Goal: Task Accomplishment & Management: Use online tool/utility

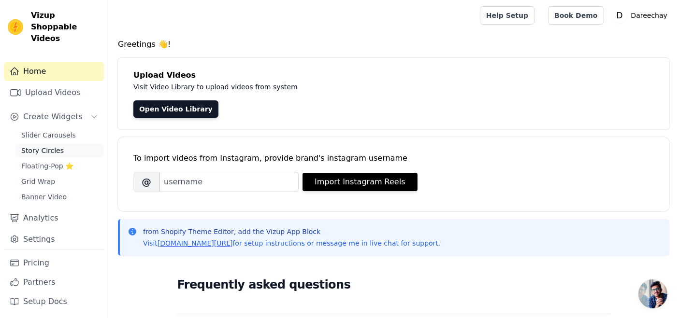
click at [28, 145] on link "Story Circles" at bounding box center [59, 151] width 88 height 14
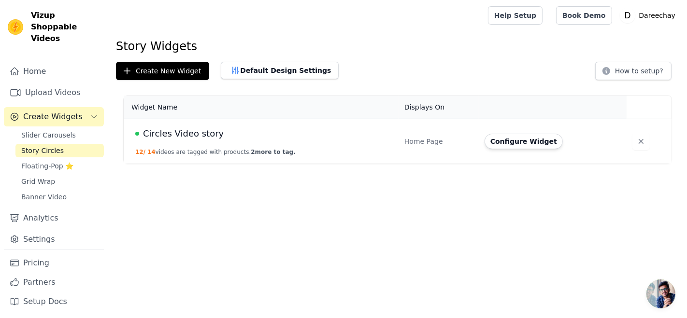
click at [225, 155] on button "12 / 14 videos are tagged with products. 2 more to tag." at bounding box center [215, 152] width 160 height 8
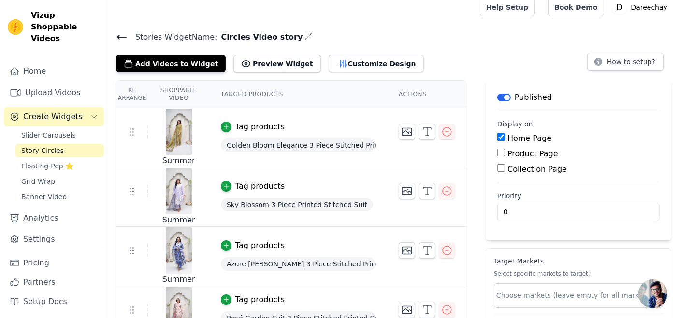
scroll to position [18, 0]
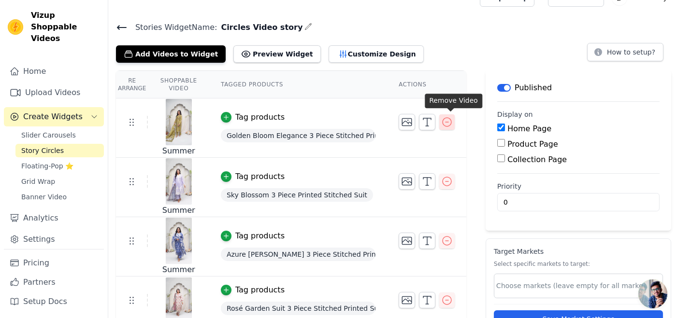
click at [451, 121] on icon "button" at bounding box center [447, 122] width 9 height 9
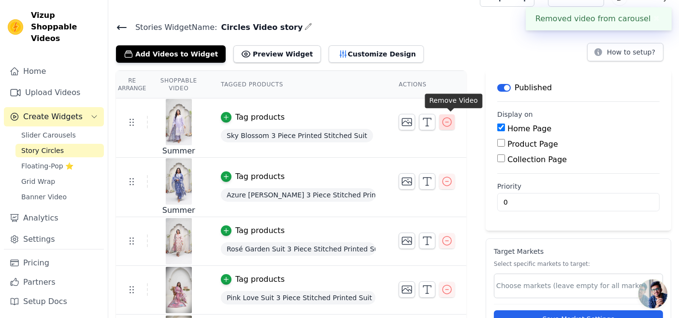
click at [453, 122] on icon "button" at bounding box center [447, 122] width 12 height 12
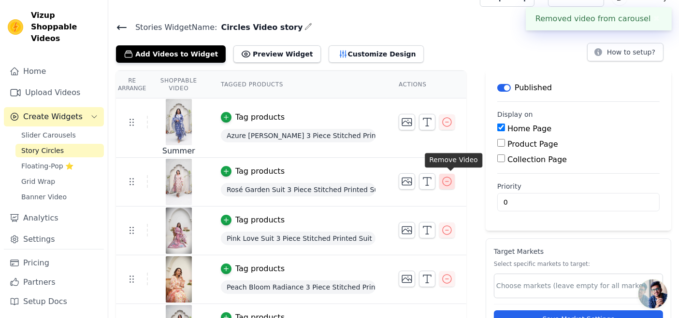
click at [447, 188] on button "button" at bounding box center [446, 181] width 15 height 15
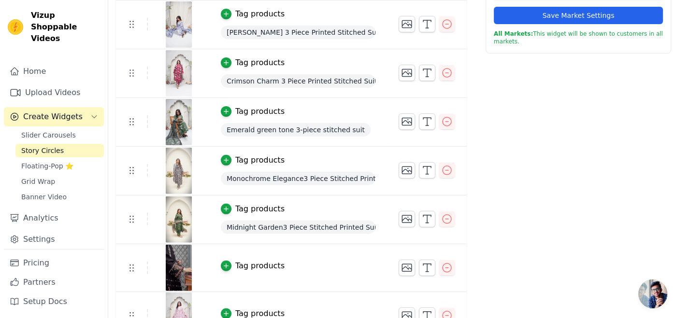
scroll to position [331, 0]
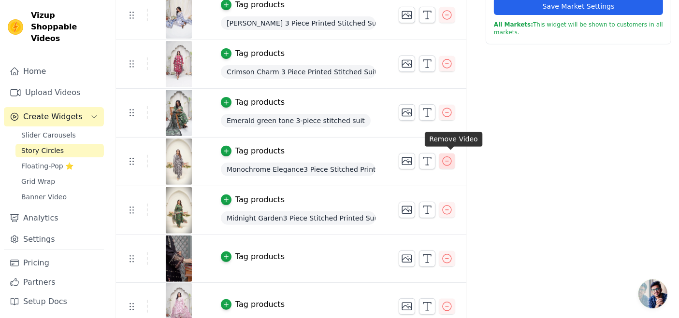
click at [450, 159] on icon "button" at bounding box center [447, 162] width 12 height 12
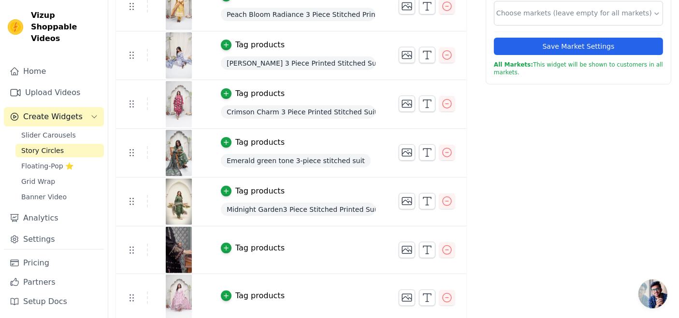
scroll to position [292, 0]
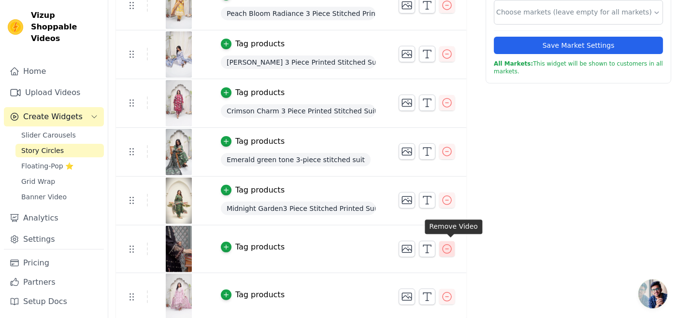
click at [453, 249] on icon "button" at bounding box center [447, 250] width 12 height 12
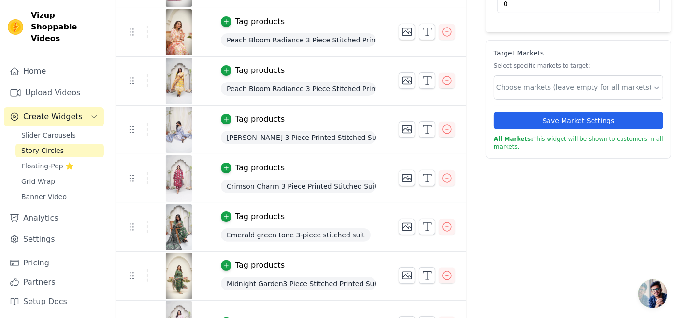
scroll to position [244, 0]
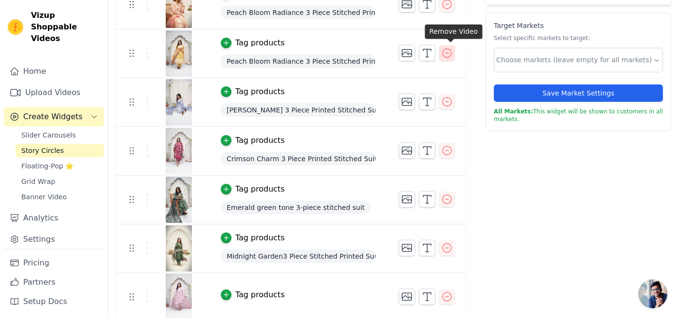
click at [452, 54] on icon "button" at bounding box center [447, 53] width 12 height 12
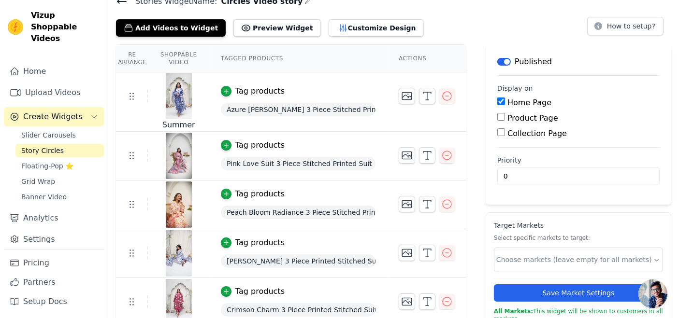
scroll to position [196, 0]
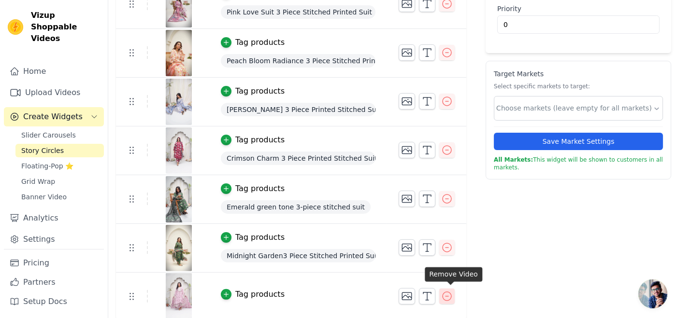
click at [451, 289] on button "button" at bounding box center [446, 296] width 15 height 15
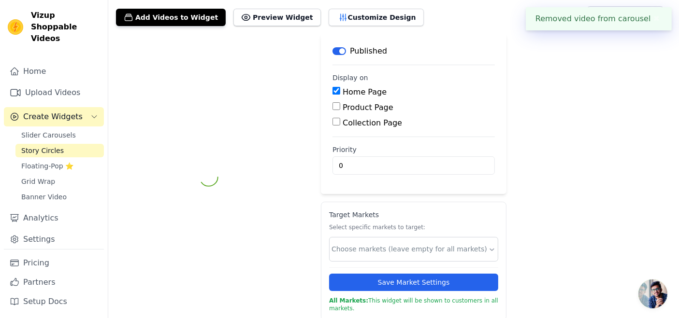
scroll to position [148, 0]
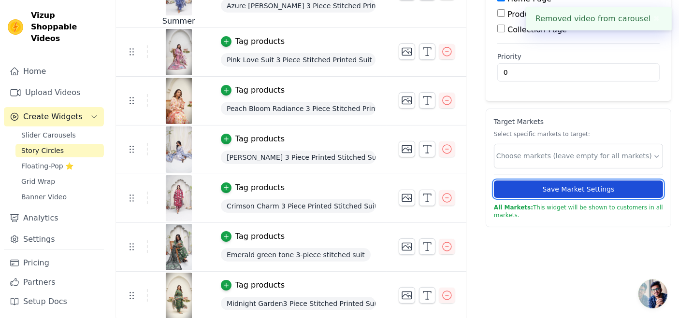
click at [552, 188] on button "Save Market Settings" at bounding box center [578, 189] width 169 height 17
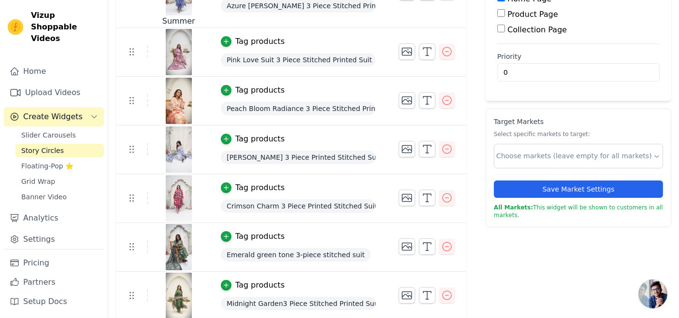
scroll to position [0, 0]
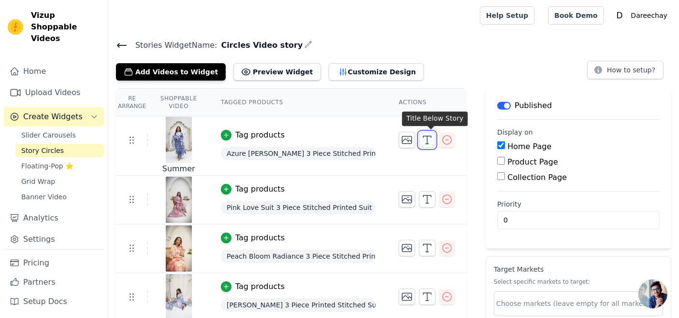
click at [433, 138] on icon "button" at bounding box center [427, 140] width 12 height 12
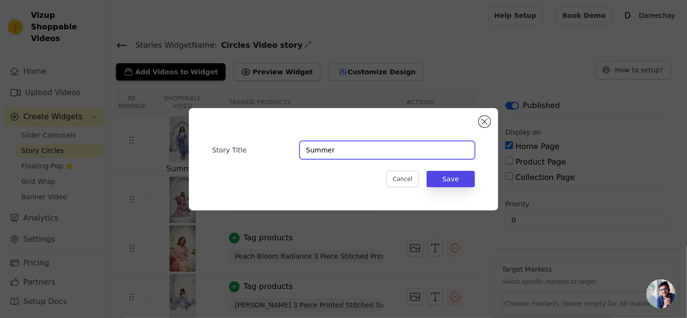
click at [402, 147] on input "Summer" at bounding box center [387, 150] width 175 height 18
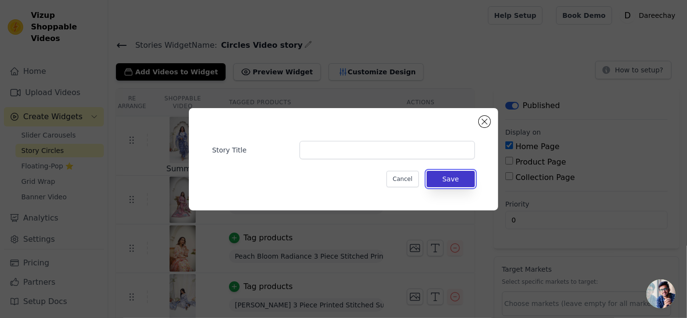
click at [440, 183] on button "Save" at bounding box center [451, 179] width 48 height 16
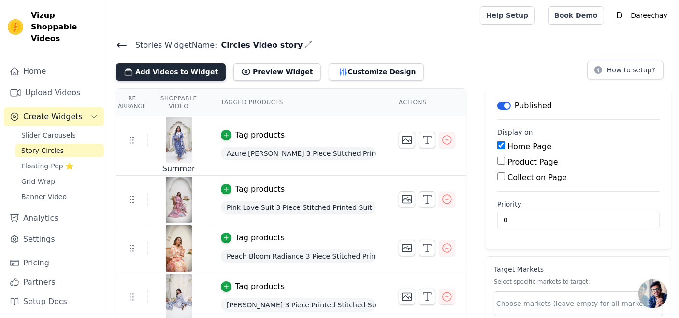
click at [133, 75] on button "Add Videos to Widget" at bounding box center [171, 71] width 110 height 17
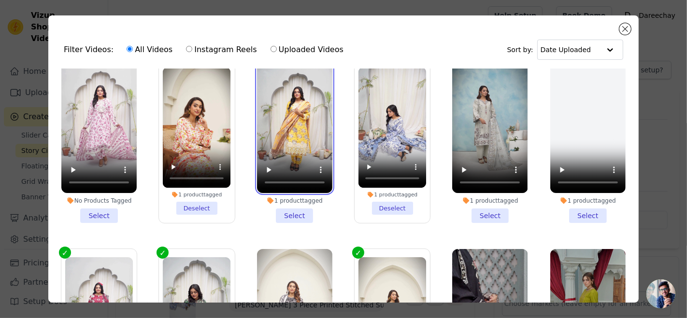
click at [272, 142] on video at bounding box center [294, 126] width 75 height 134
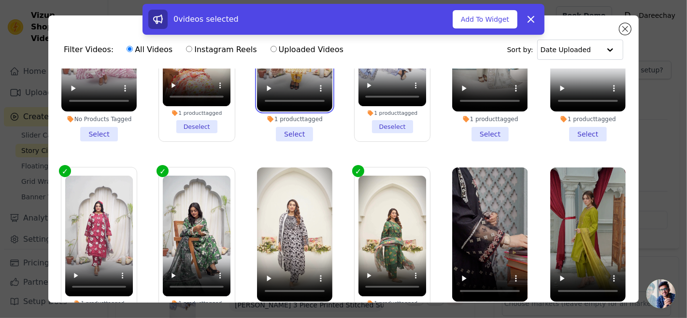
scroll to position [292, 0]
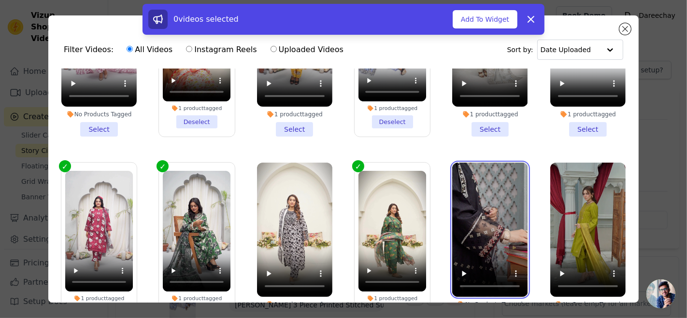
click at [458, 214] on video at bounding box center [489, 230] width 75 height 134
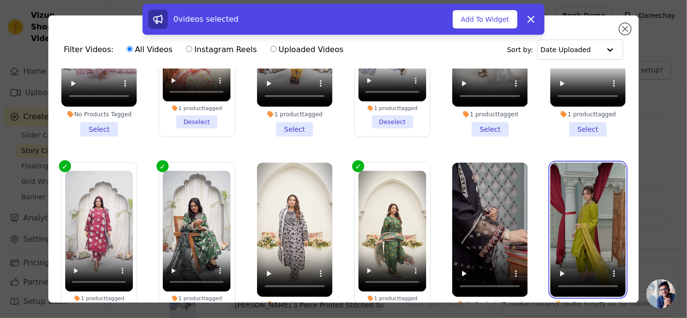
click at [550, 228] on video at bounding box center [587, 230] width 75 height 134
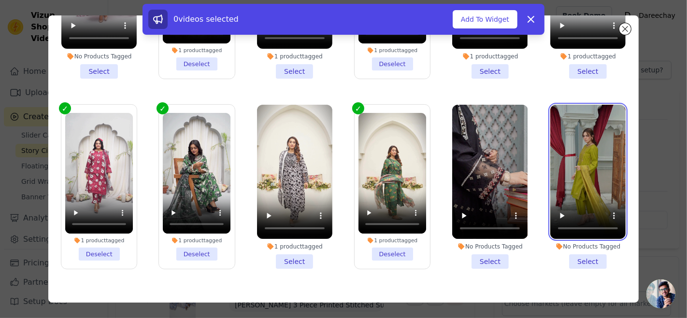
scroll to position [84, 0]
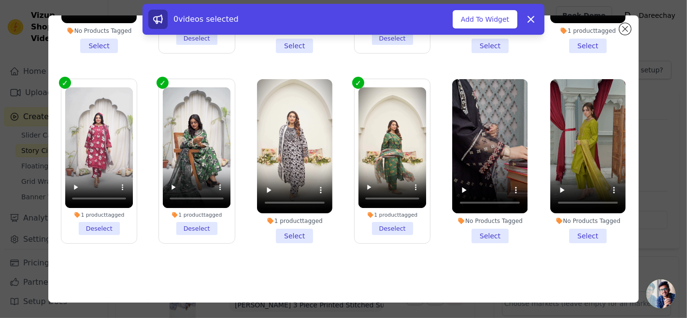
click at [481, 222] on li "No Products Tagged Select" at bounding box center [489, 161] width 75 height 164
click at [0, 0] on input "No Products Tagged Select" at bounding box center [0, 0] width 0 height 0
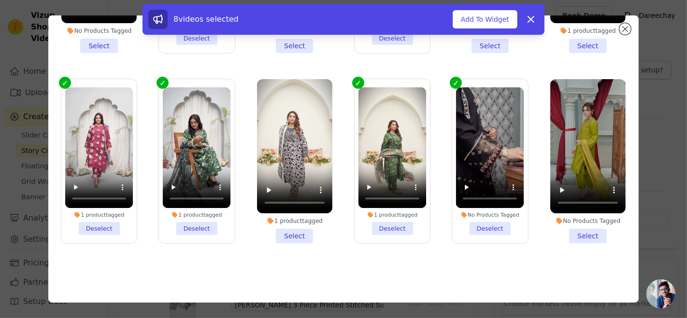
click at [577, 226] on li "No Products Tagged Select" at bounding box center [587, 161] width 75 height 164
click at [0, 0] on input "No Products Tagged Select" at bounding box center [0, 0] width 0 height 0
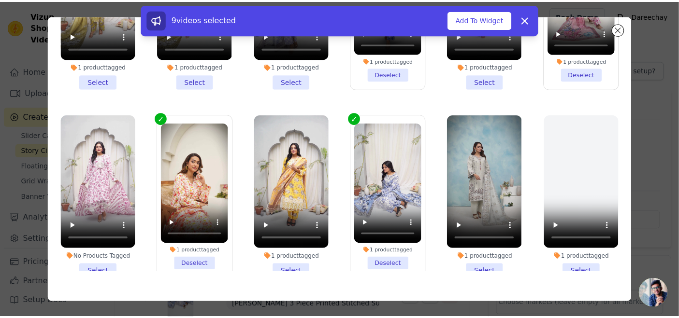
scroll to position [0, 0]
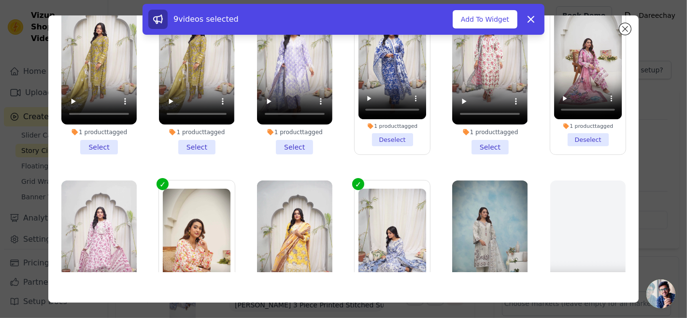
click at [80, 144] on li "1 product tagged Select" at bounding box center [98, 72] width 75 height 164
click at [0, 0] on input "1 product tagged Select" at bounding box center [0, 0] width 0 height 0
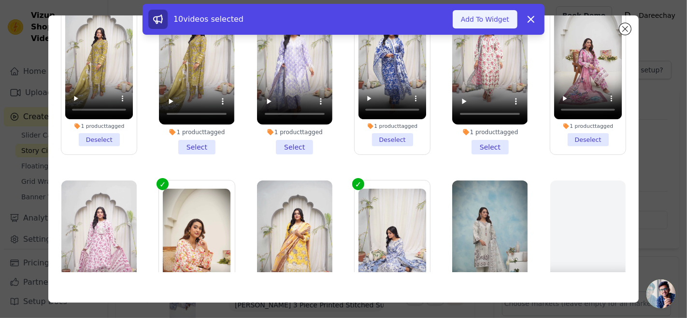
click at [491, 18] on button "Add To Widget" at bounding box center [485, 19] width 65 height 18
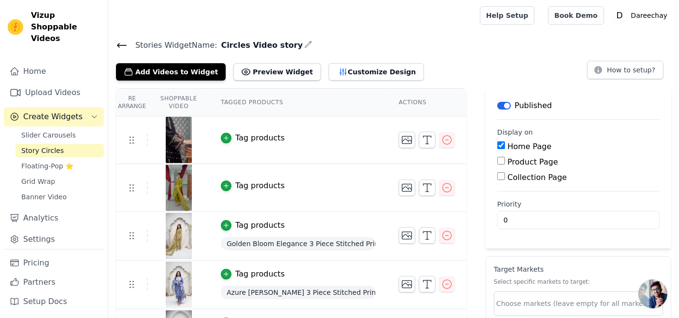
click at [59, 13] on span "Vizup Shoppable Videos" at bounding box center [65, 27] width 69 height 35
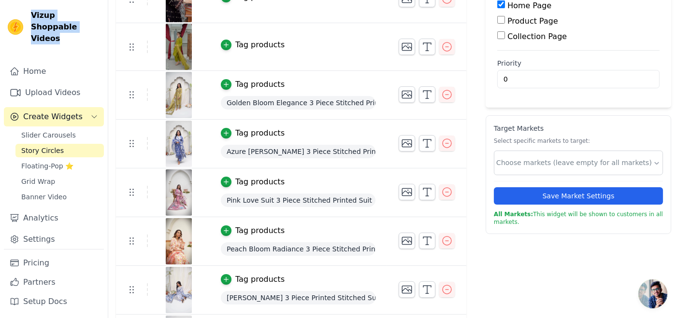
scroll to position [143, 0]
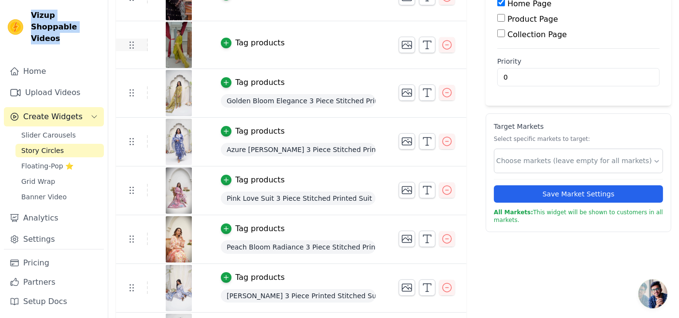
click at [139, 42] on table "Re Arrange Shoppable Video Tagged Products Actions Tag products Tag products Ta…" at bounding box center [291, 202] width 350 height 514
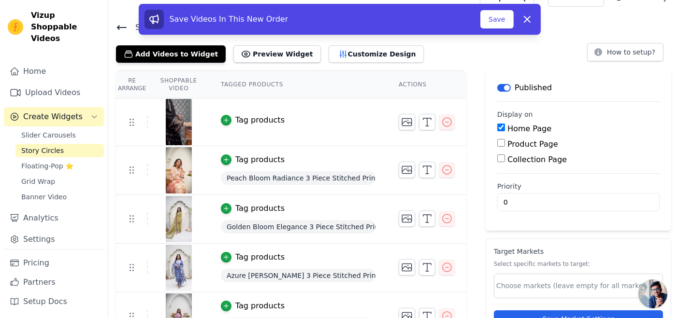
scroll to position [18, 0]
click at [453, 124] on icon "button" at bounding box center [447, 122] width 12 height 12
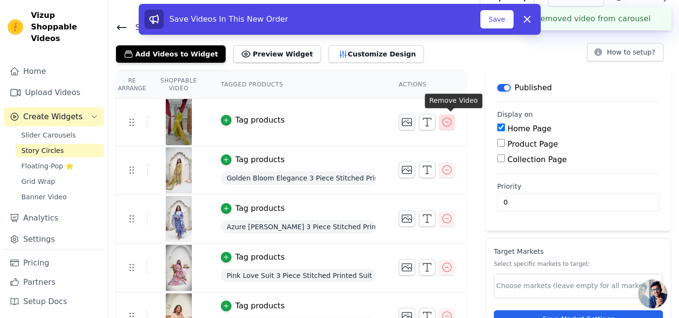
click at [453, 122] on icon "button" at bounding box center [447, 122] width 12 height 12
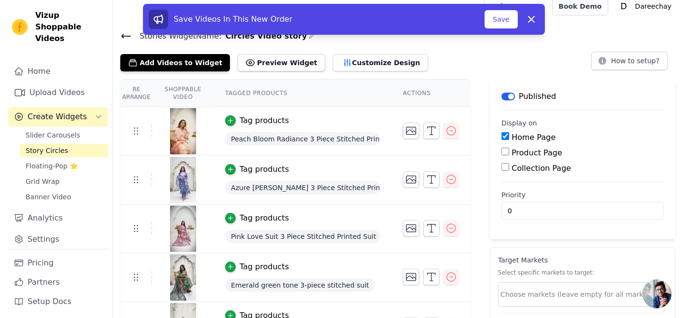
scroll to position [0, 0]
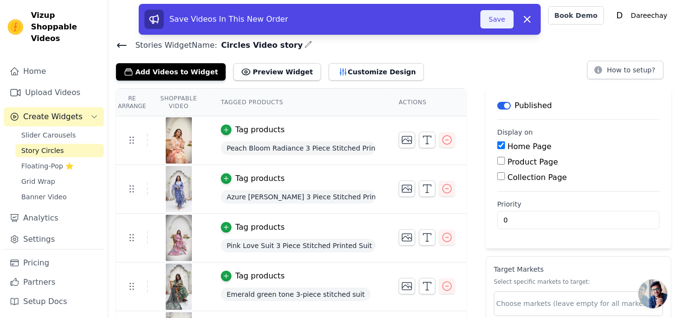
click at [499, 18] on button "Save" at bounding box center [496, 19] width 33 height 18
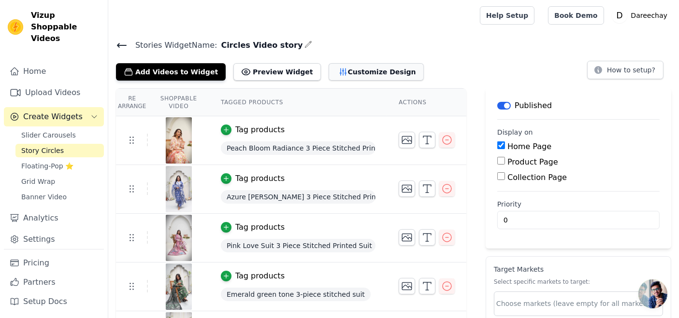
click at [329, 78] on button "Customize Design" at bounding box center [376, 71] width 95 height 17
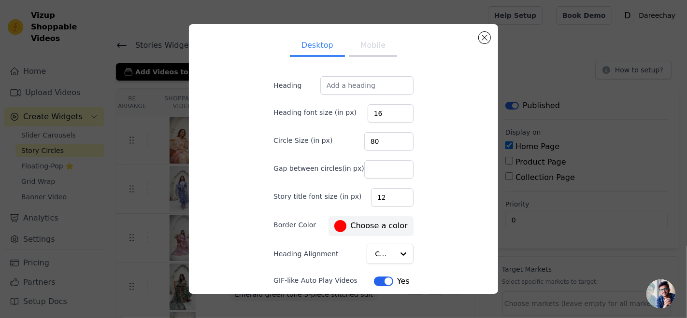
click at [341, 227] on div at bounding box center [340, 226] width 12 height 12
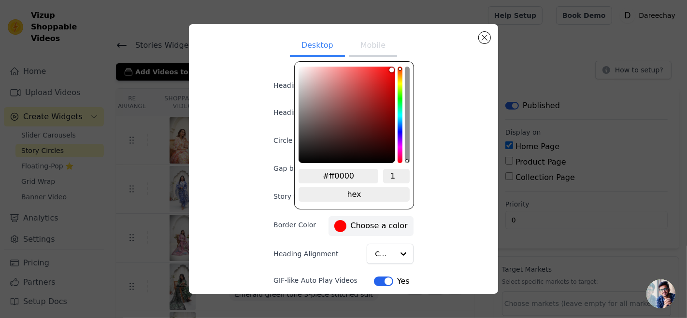
click at [399, 72] on div "hue channel" at bounding box center [400, 115] width 5 height 97
type input "#ff5e00"
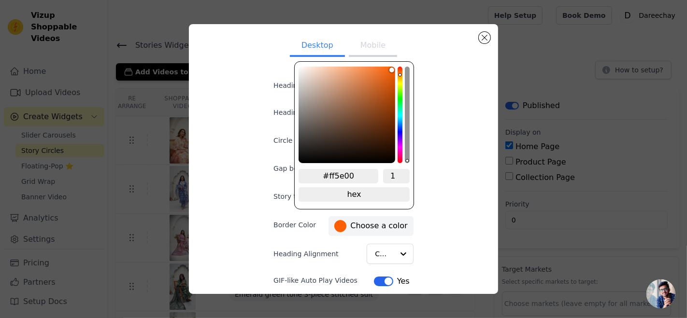
click at [401, 85] on div "hue channel" at bounding box center [400, 115] width 5 height 97
type input "#e1ff00"
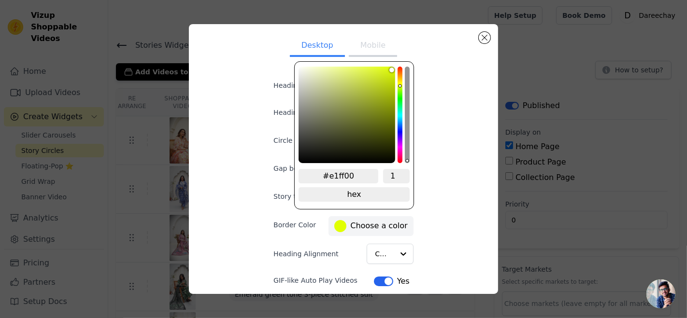
click at [401, 81] on div "hue channel" at bounding box center [400, 115] width 5 height 97
type input "#ffe100"
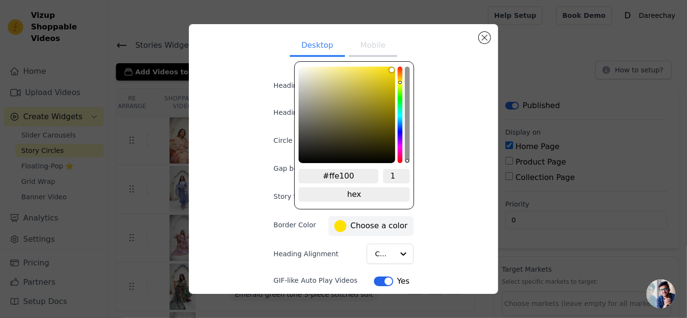
click at [399, 79] on div "hue channel" at bounding box center [400, 115] width 5 height 97
type input "#ffc800"
click at [395, 69] on div "#ffc800 1 hex change to rgb" at bounding box center [354, 135] width 120 height 148
click at [394, 72] on div "color picker" at bounding box center [347, 115] width 97 height 97
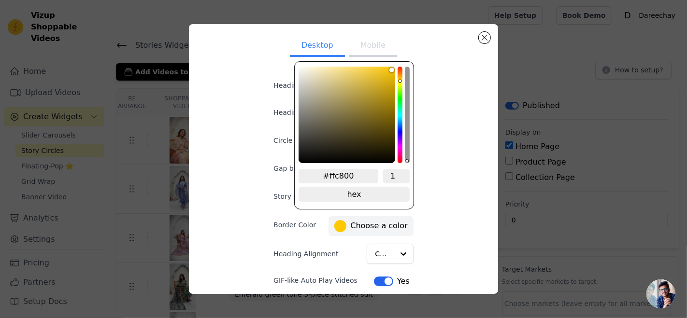
type input "#f1bd03"
click at [392, 69] on div "color picker" at bounding box center [347, 115] width 97 height 97
type input "#f8c408"
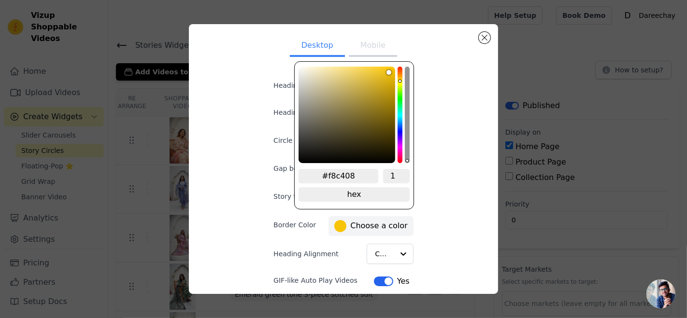
click at [394, 68] on div "color picker" at bounding box center [347, 115] width 97 height 97
type input "#fbc504"
click at [394, 68] on div "color picker" at bounding box center [347, 115] width 97 height 97
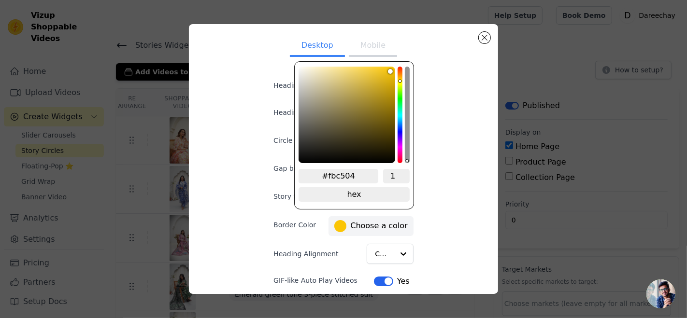
click at [394, 68] on div "color picker" at bounding box center [347, 115] width 97 height 97
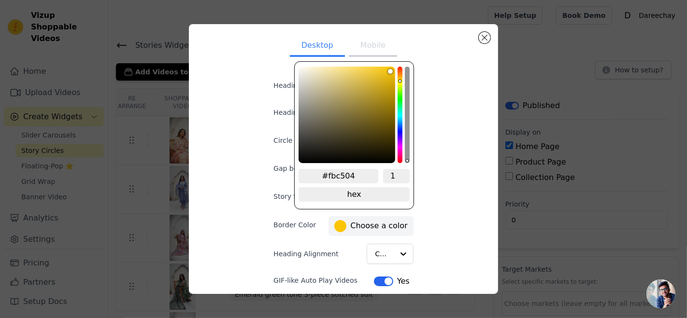
click at [394, 68] on div "color picker" at bounding box center [347, 115] width 97 height 97
click at [424, 239] on div "Desktop Mobile Heading Heading font size (in px) 16 Circle Size (in px) 80 Gap …" at bounding box center [344, 159] width 294 height 255
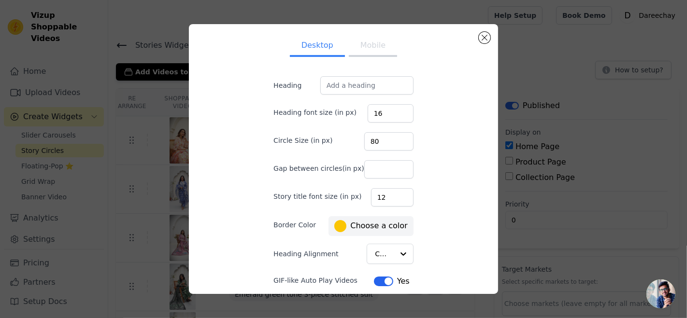
click at [358, 50] on button "Mobile" at bounding box center [373, 46] width 48 height 21
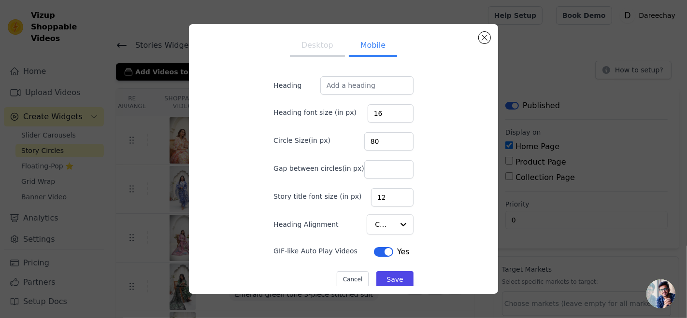
scroll to position [7, 0]
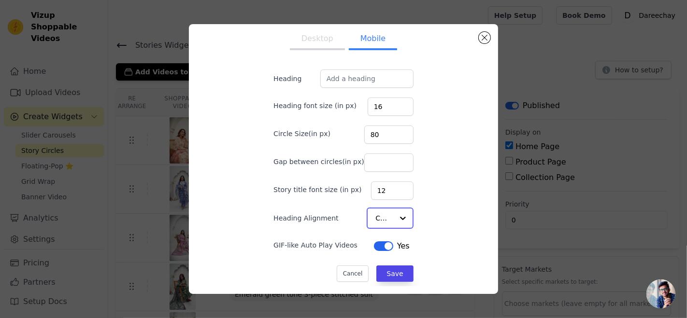
click at [377, 220] on input "Heading Alignment" at bounding box center [384, 218] width 18 height 19
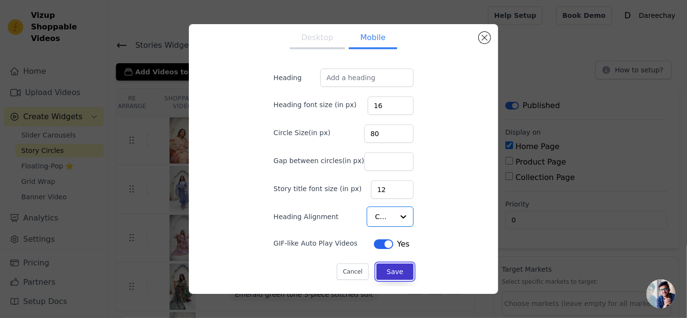
click at [379, 269] on button "Save" at bounding box center [394, 272] width 37 height 16
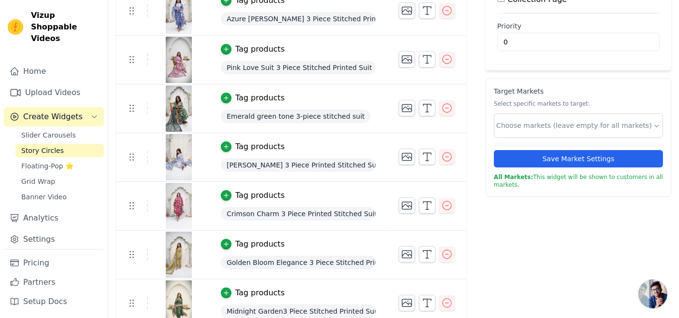
scroll to position [186, 0]
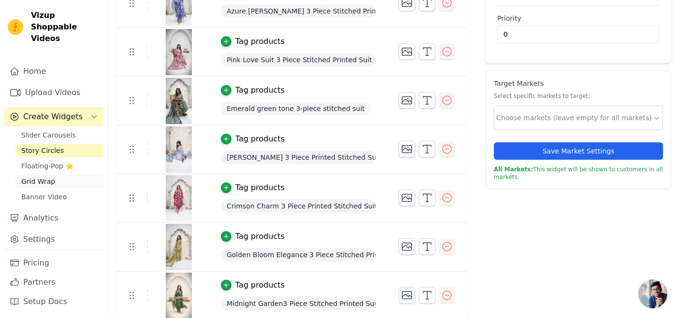
click at [33, 177] on span "Grid Wrap" at bounding box center [38, 182] width 34 height 10
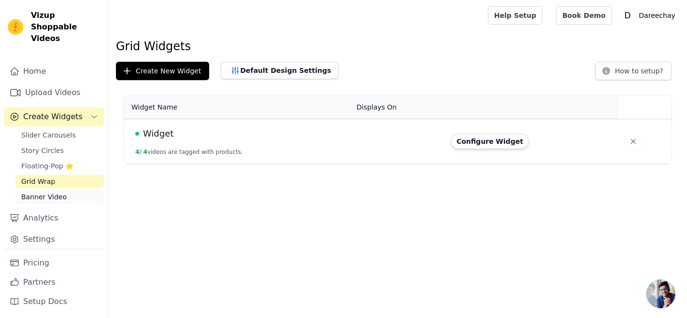
click at [19, 190] on link "Banner Video" at bounding box center [59, 197] width 88 height 14
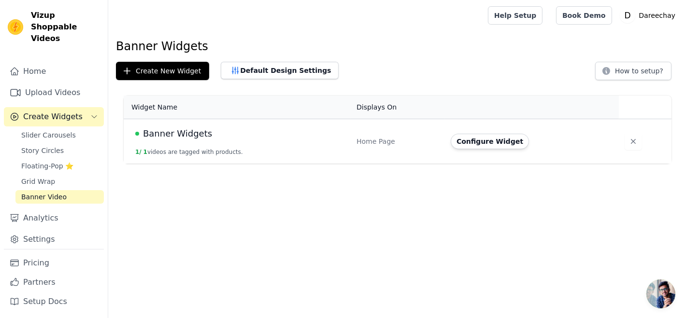
click at [194, 129] on span "Banner Widgets" at bounding box center [177, 134] width 69 height 14
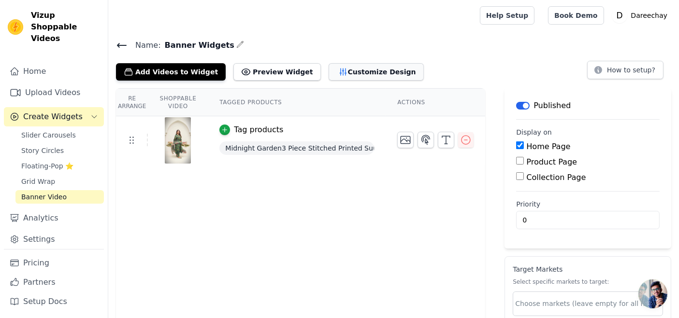
click at [361, 66] on div "Add Videos to Widget Preview Widget Customize Design" at bounding box center [274, 69] width 316 height 21
click at [361, 66] on button "Customize Design" at bounding box center [376, 71] width 95 height 17
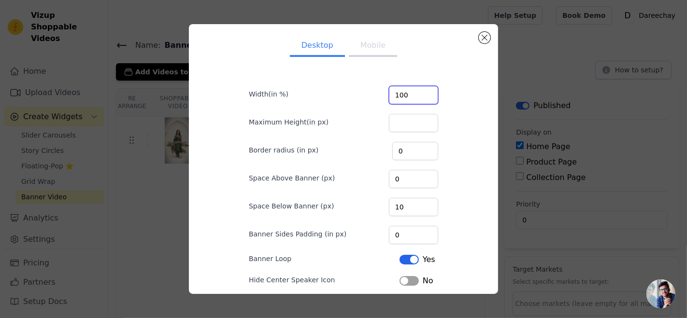
click at [400, 97] on input "100" at bounding box center [413, 95] width 49 height 18
click at [414, 99] on input "100" at bounding box center [413, 95] width 49 height 18
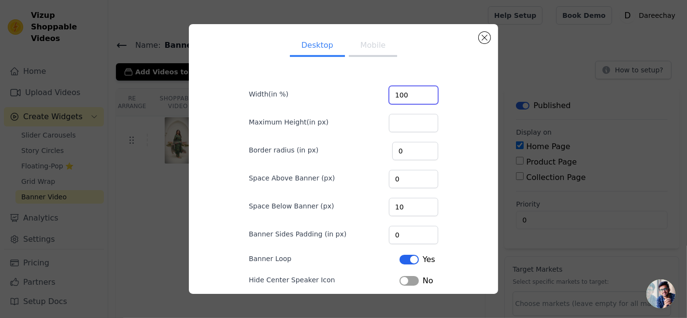
click at [414, 99] on input "100" at bounding box center [413, 95] width 49 height 18
click at [413, 120] on input "100" at bounding box center [413, 123] width 49 height 18
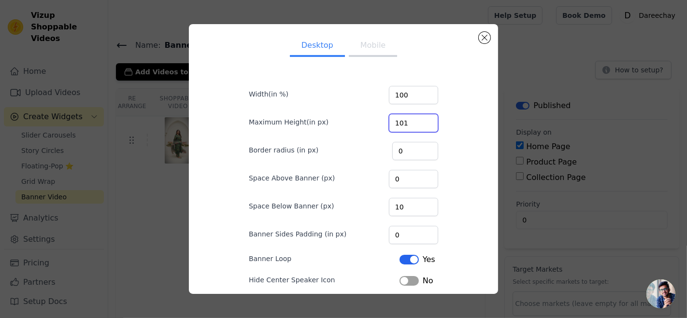
click at [413, 120] on input "101" at bounding box center [413, 123] width 49 height 18
click at [413, 120] on input "102" at bounding box center [413, 123] width 49 height 18
click at [413, 120] on input "103" at bounding box center [413, 123] width 49 height 18
click at [413, 120] on input "104" at bounding box center [413, 123] width 49 height 18
click at [413, 120] on input "105" at bounding box center [413, 123] width 49 height 18
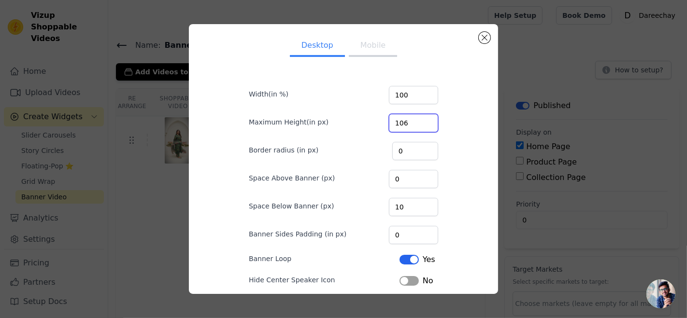
click at [413, 120] on input "106" at bounding box center [413, 123] width 49 height 18
click at [413, 120] on input "107" at bounding box center [413, 123] width 49 height 18
click at [413, 120] on input "108" at bounding box center [413, 123] width 49 height 18
click at [413, 120] on input "109" at bounding box center [413, 123] width 49 height 18
click at [413, 120] on input "110" at bounding box center [413, 123] width 49 height 18
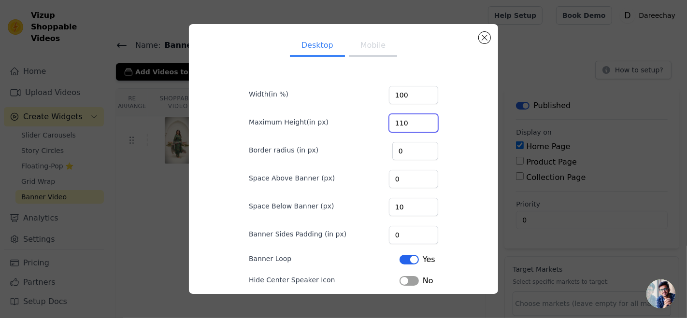
type input "111"
click at [413, 120] on input "111" at bounding box center [413, 123] width 49 height 18
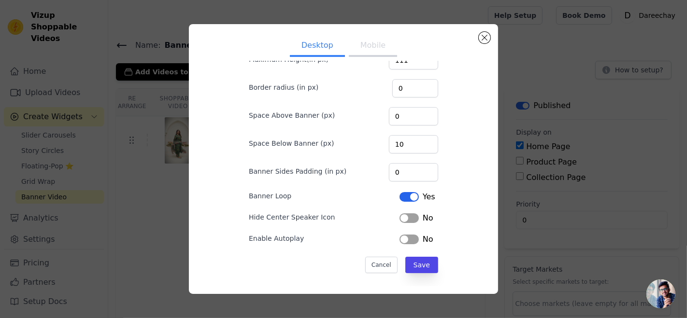
click at [400, 218] on button "Label" at bounding box center [409, 219] width 19 height 10
click at [400, 237] on button "Label" at bounding box center [409, 240] width 19 height 10
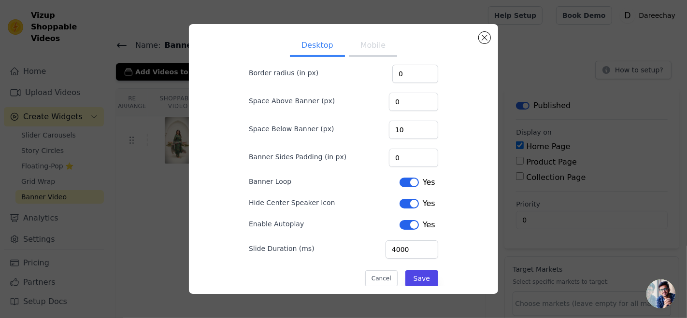
scroll to position [91, 0]
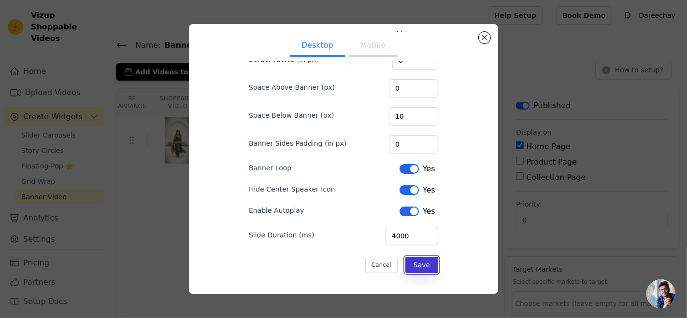
click at [410, 268] on button "Save" at bounding box center [421, 265] width 33 height 16
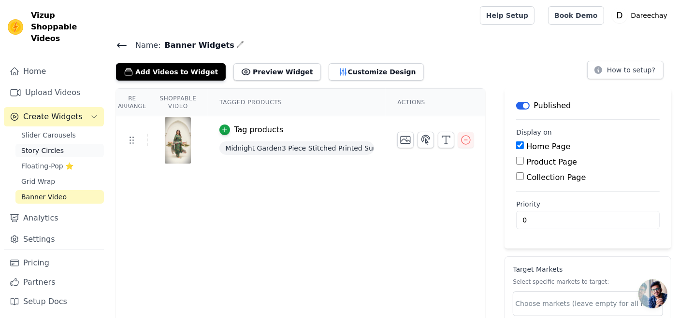
click at [32, 146] on span "Story Circles" at bounding box center [42, 151] width 43 height 10
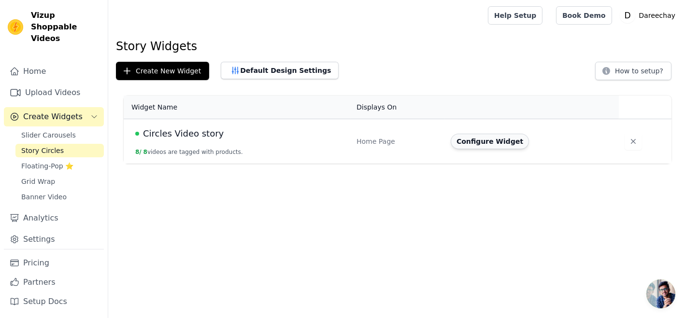
click at [495, 144] on button "Configure Widget" at bounding box center [490, 141] width 78 height 15
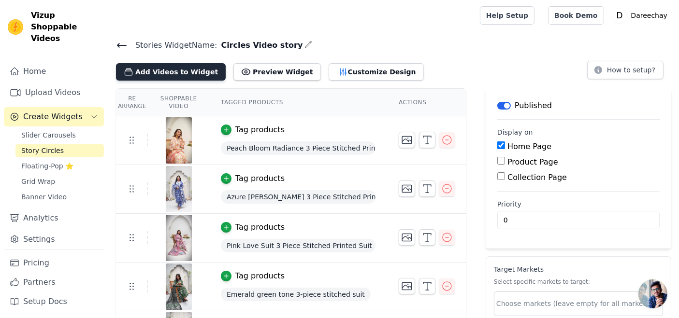
click at [155, 72] on button "Add Videos to Widget" at bounding box center [171, 71] width 110 height 17
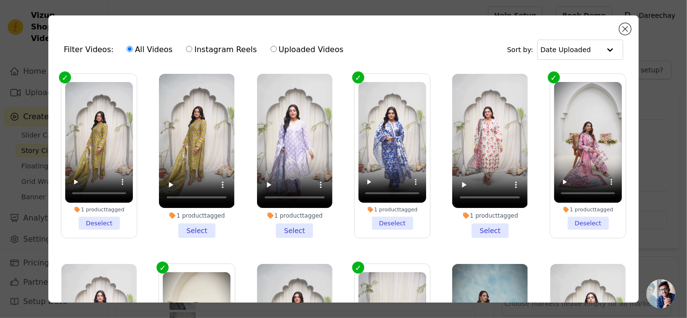
click at [483, 230] on li "1 product tagged Select" at bounding box center [489, 156] width 75 height 164
click at [0, 0] on input "1 product tagged Select" at bounding box center [0, 0] width 0 height 0
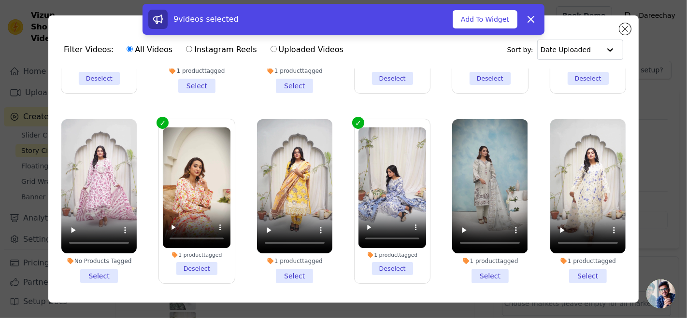
scroll to position [143, 0]
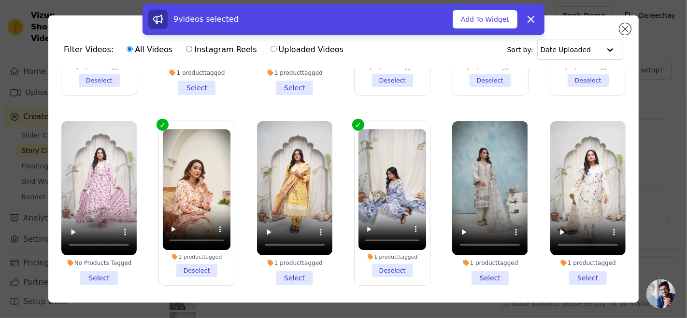
click at [277, 266] on li "1 product tagged Select" at bounding box center [294, 203] width 75 height 164
click at [0, 0] on input "1 product tagged Select" at bounding box center [0, 0] width 0 height 0
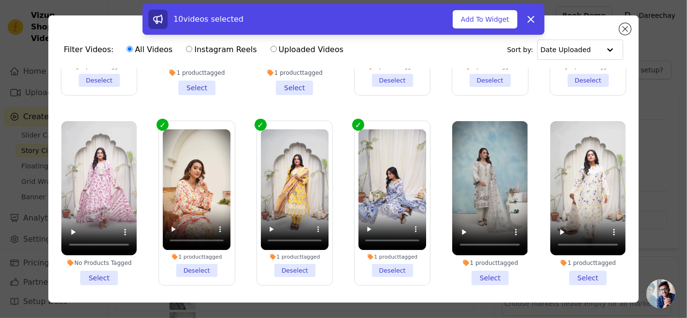
click at [88, 273] on li "No Products Tagged Select" at bounding box center [98, 203] width 75 height 164
click at [0, 0] on input "No Products Tagged Select" at bounding box center [0, 0] width 0 height 0
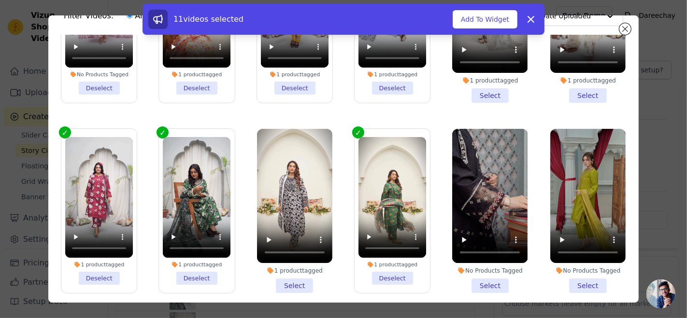
scroll to position [84, 0]
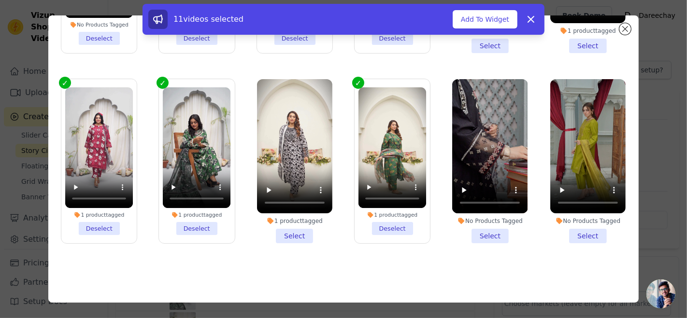
click at [297, 219] on li "1 product tagged Select" at bounding box center [294, 161] width 75 height 164
click at [0, 0] on input "1 product tagged Select" at bounding box center [0, 0] width 0 height 0
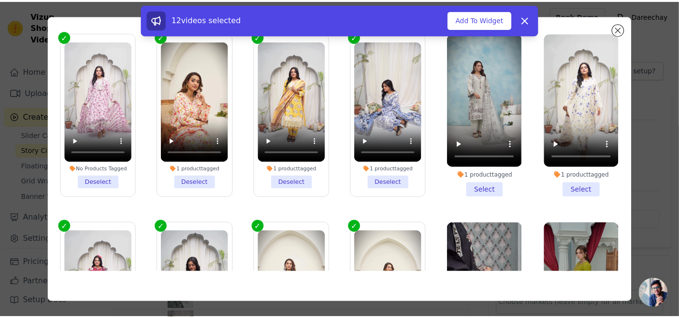
scroll to position [140, 0]
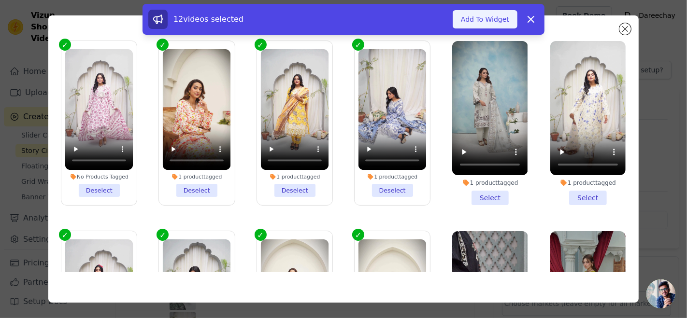
click at [501, 13] on button "Add To Widget" at bounding box center [485, 19] width 65 height 18
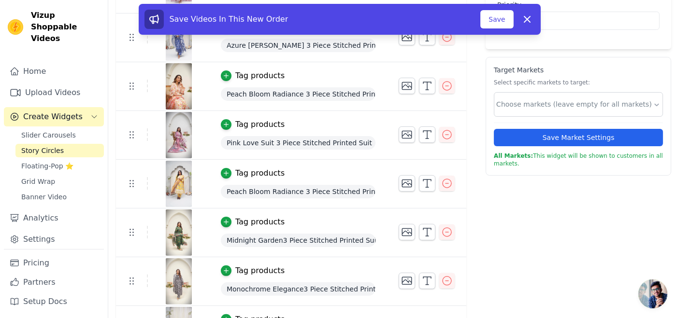
scroll to position [228, 0]
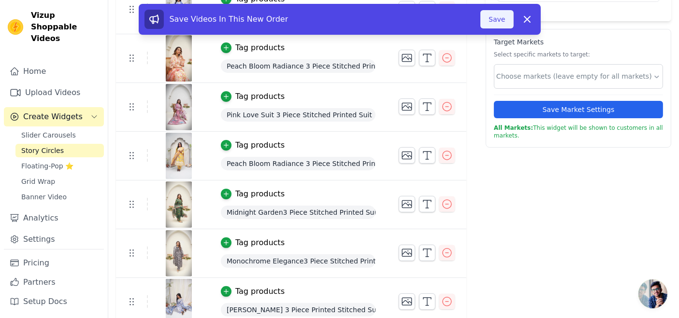
click at [506, 14] on button "Save" at bounding box center [496, 19] width 33 height 18
click at [496, 16] on button "Save" at bounding box center [496, 19] width 33 height 18
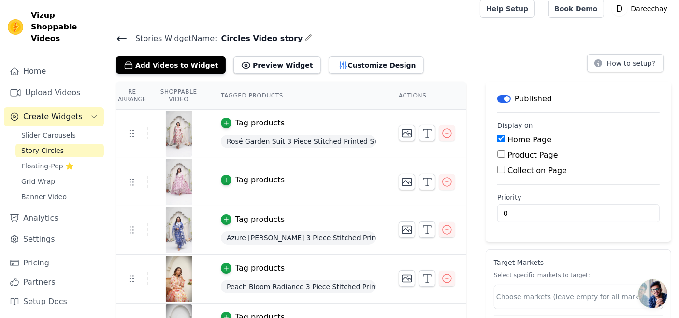
scroll to position [9, 0]
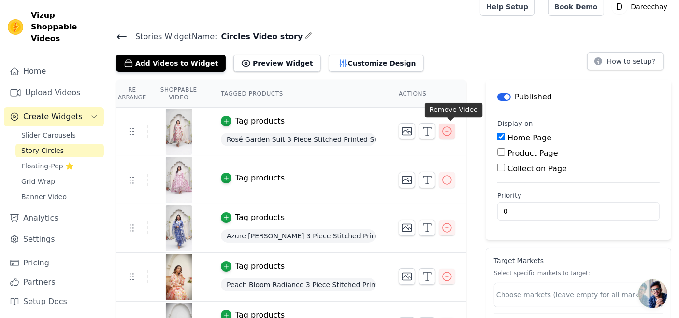
click at [447, 127] on icon "button" at bounding box center [447, 132] width 12 height 12
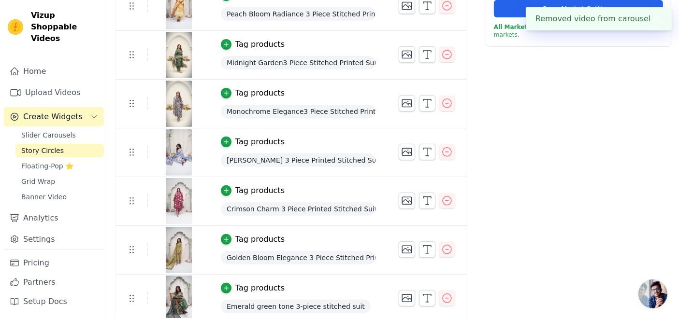
scroll to position [331, 0]
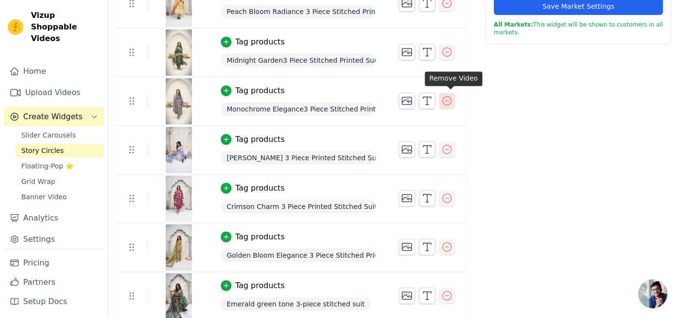
click at [450, 98] on icon "button" at bounding box center [447, 101] width 12 height 12
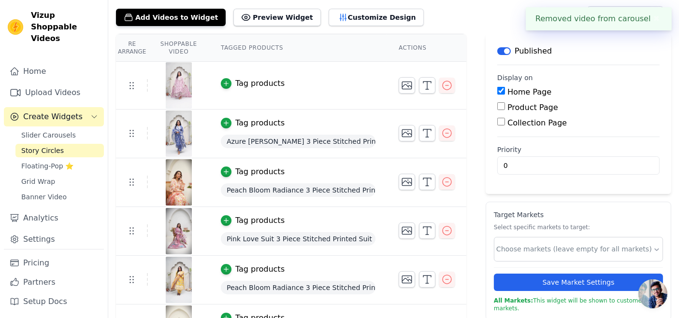
scroll to position [282, 0]
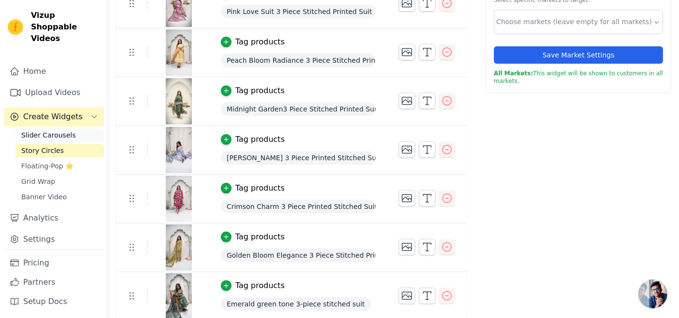
click at [41, 130] on span "Slider Carousels" at bounding box center [48, 135] width 55 height 10
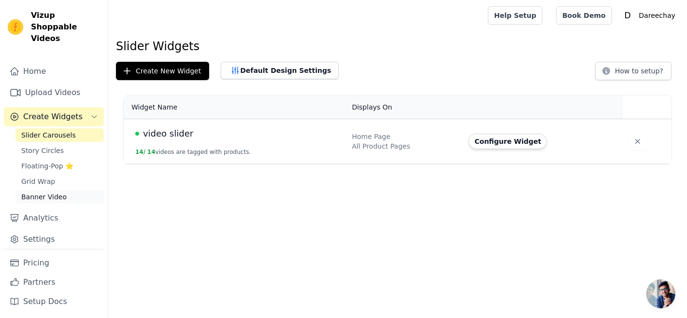
click at [57, 192] on span "Banner Video" at bounding box center [43, 197] width 45 height 10
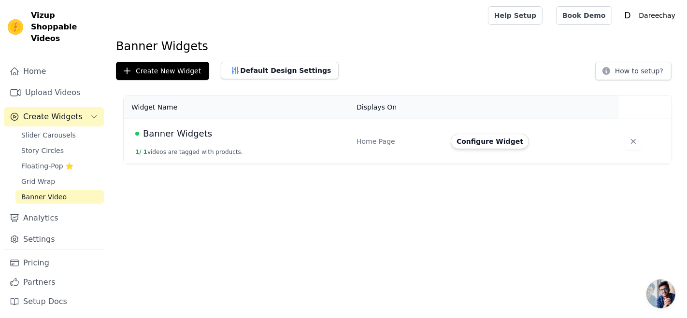
click at [169, 152] on button "1 / 1 videos are tagged with products." at bounding box center [189, 152] width 108 height 8
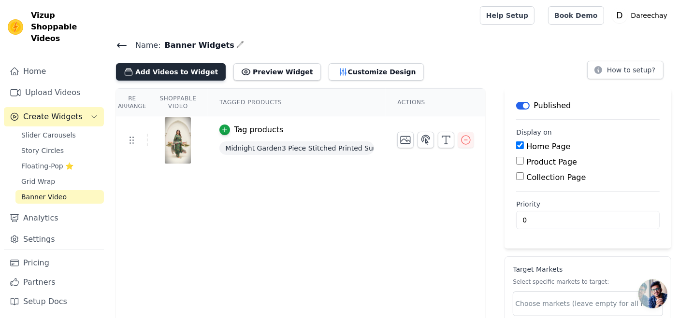
click at [151, 67] on button "Add Videos to Widget" at bounding box center [171, 71] width 110 height 17
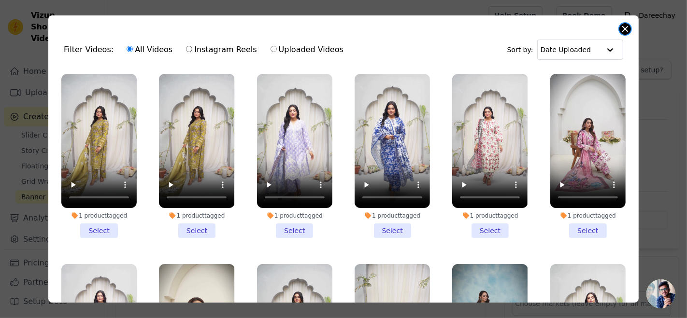
click at [623, 29] on button "Close modal" at bounding box center [626, 29] width 12 height 12
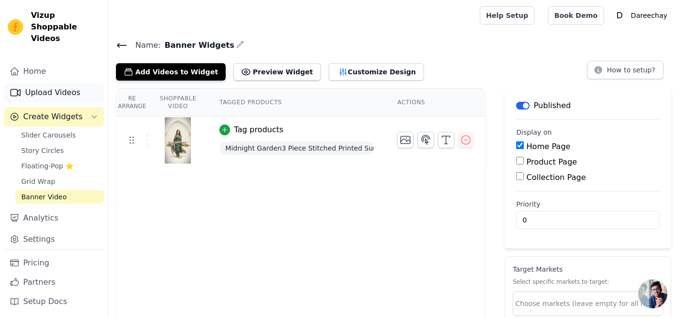
click at [27, 85] on link "Upload Videos" at bounding box center [54, 92] width 100 height 19
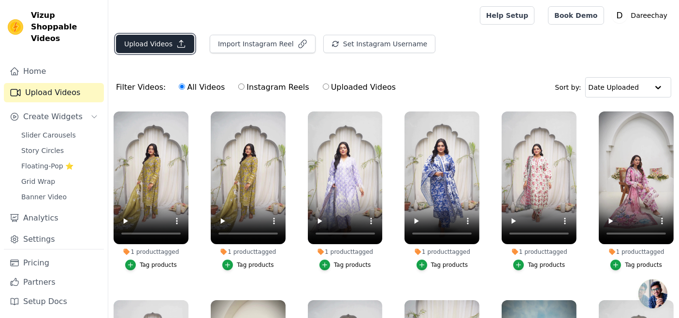
click at [143, 44] on button "Upload Videos" at bounding box center [155, 44] width 78 height 18
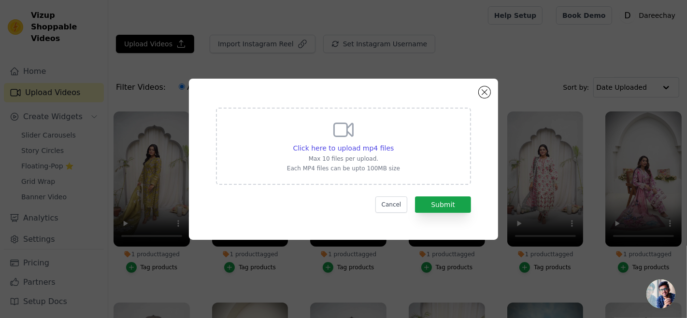
click at [345, 142] on div "Click here to upload mp4 files Max 10 files per upload. Each MP4 files can be u…" at bounding box center [343, 145] width 113 height 54
click at [393, 143] on input "Click here to upload mp4 files Max 10 files per upload. Each MP4 files can be u…" at bounding box center [393, 143] width 0 height 0
type input "C:\fakepath\Pink-Blush Bloom Print 3PC Suit - FOP31.mp4"
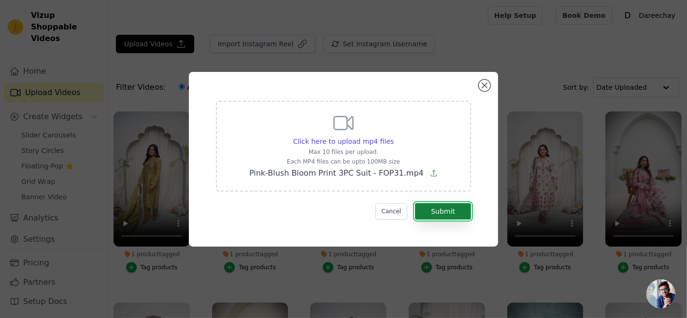
click at [436, 215] on button "Submit" at bounding box center [443, 211] width 56 height 16
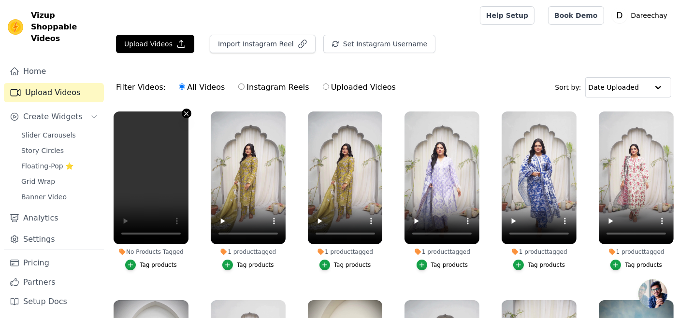
click at [186, 113] on icon "button" at bounding box center [187, 114] width 4 height 4
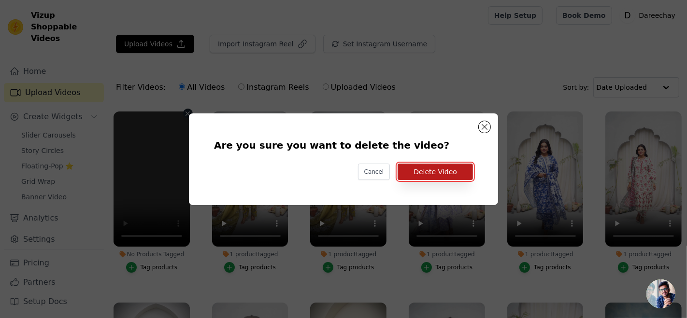
click at [422, 169] on button "Delete Video" at bounding box center [435, 172] width 75 height 16
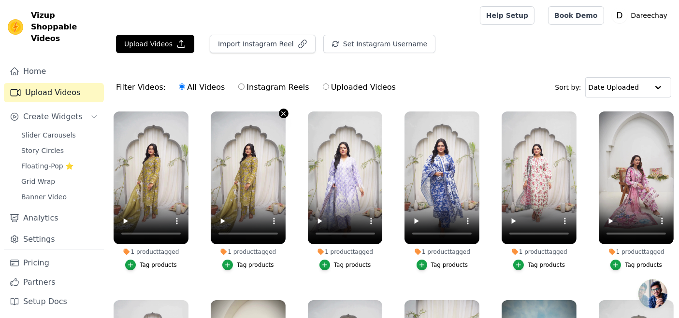
click at [280, 110] on icon "button" at bounding box center [283, 113] width 7 height 7
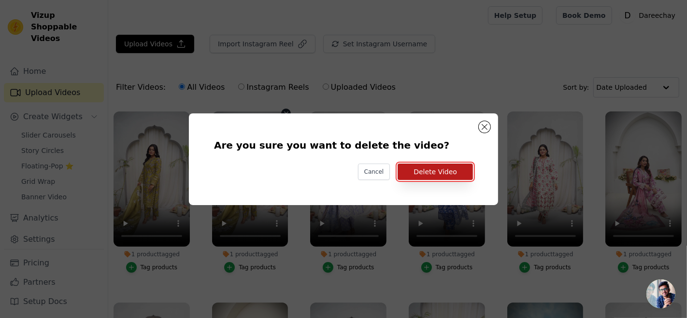
click at [450, 165] on button "Delete Video" at bounding box center [435, 172] width 75 height 16
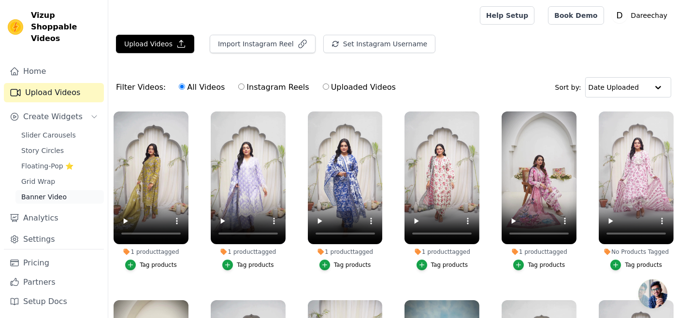
click at [37, 192] on span "Banner Video" at bounding box center [43, 197] width 45 height 10
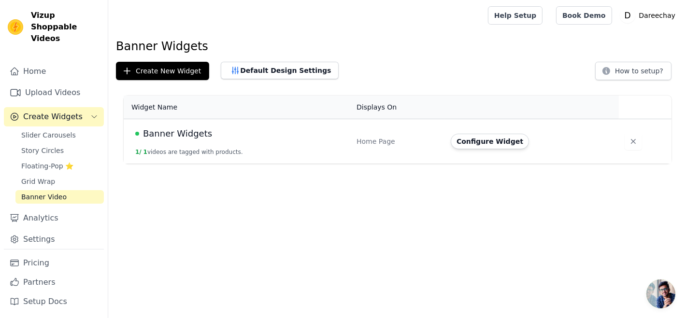
click at [254, 142] on td "Banner Widgets 1 / 1 videos are tagged with products." at bounding box center [237, 141] width 227 height 45
click at [342, 149] on td "Banner Widgets 1 / 1 videos are tagged with products." at bounding box center [237, 141] width 227 height 45
click at [452, 140] on button "Configure Widget" at bounding box center [490, 141] width 78 height 15
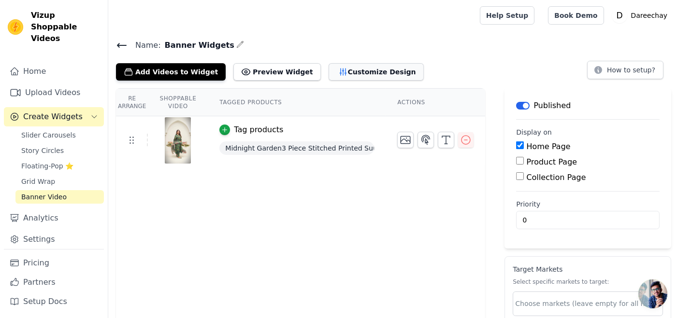
click at [347, 67] on button "Customize Design" at bounding box center [376, 71] width 95 height 17
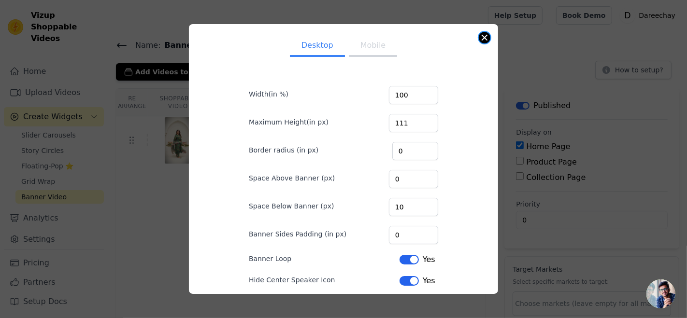
click at [486, 39] on button "Close modal" at bounding box center [485, 38] width 12 height 12
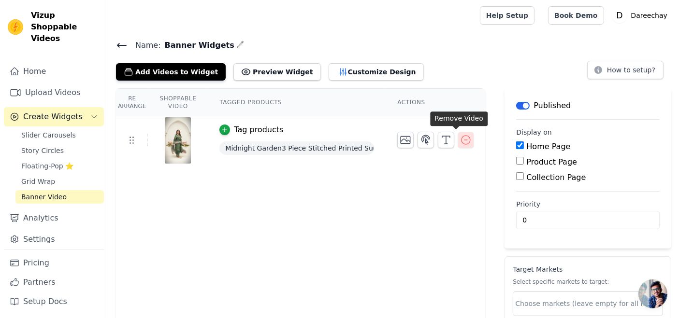
click at [462, 142] on icon "button" at bounding box center [466, 140] width 9 height 9
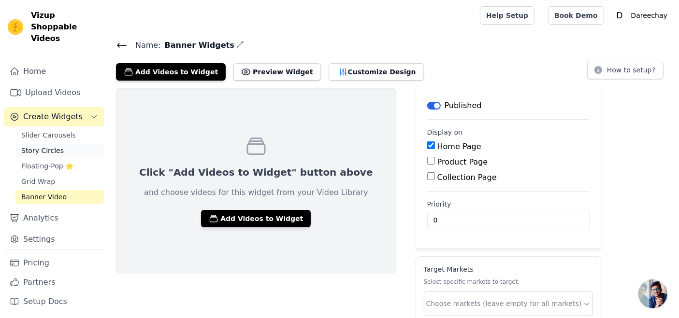
click at [40, 146] on span "Story Circles" at bounding box center [42, 151] width 43 height 10
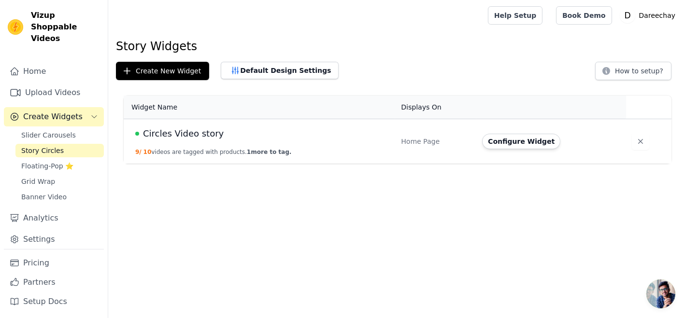
click at [180, 151] on button "9 / 10 videos are tagged with products. 1 more to tag." at bounding box center [213, 152] width 156 height 8
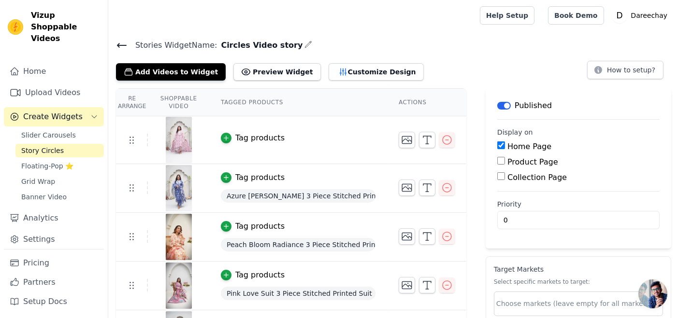
click at [257, 43] on span "Circles Video story" at bounding box center [260, 46] width 86 height 12
click at [321, 24] on div at bounding box center [292, 15] width 352 height 31
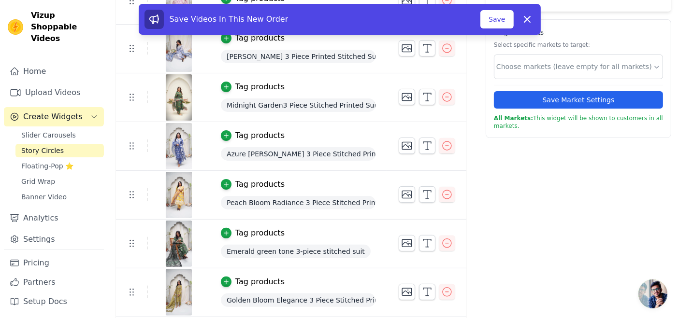
scroll to position [229, 0]
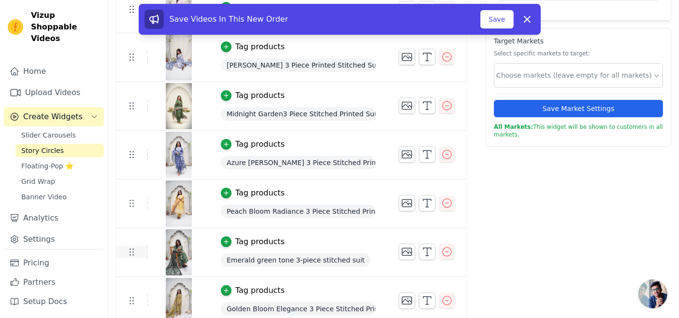
click at [131, 252] on icon at bounding box center [132, 252] width 12 height 12
drag, startPoint x: 131, startPoint y: 252, endPoint x: 131, endPoint y: 222, distance: 30.0
click at [130, 206] on tbody "Tag products Peach Bloom Radiance 3 Piece Stitched Printed Suit Tag products Pi…" at bounding box center [291, 131] width 350 height 487
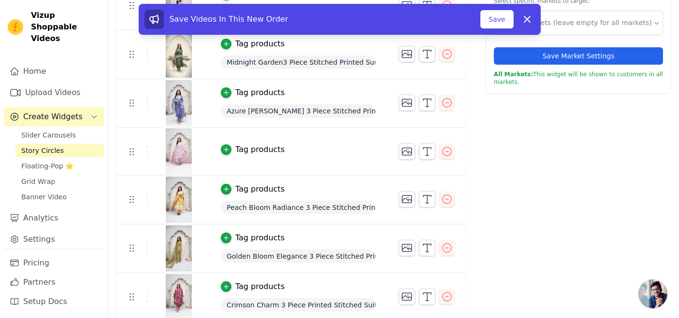
scroll to position [282, 0]
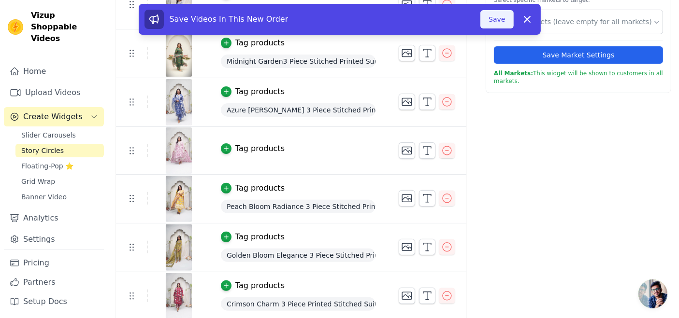
click at [498, 17] on button "Save" at bounding box center [496, 19] width 33 height 18
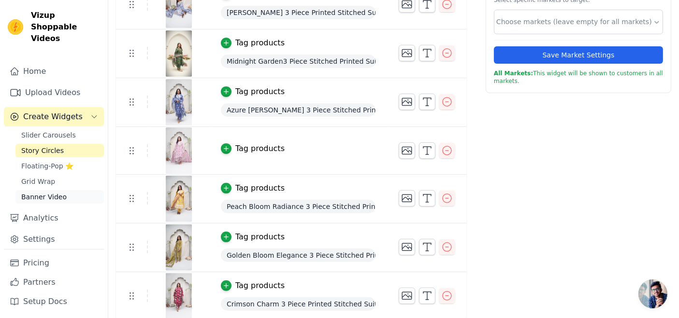
click at [39, 192] on span "Banner Video" at bounding box center [43, 197] width 45 height 10
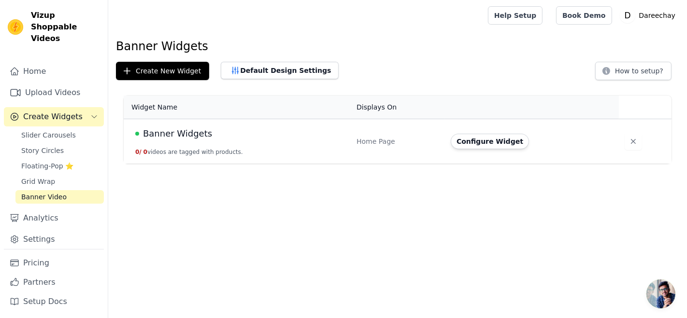
click at [223, 156] on td "Banner Widgets 0 / 0 videos are tagged with products." at bounding box center [237, 141] width 227 height 45
click at [348, 130] on td "Banner Widgets 0 / 0 videos are tagged with products." at bounding box center [237, 141] width 227 height 45
click at [465, 140] on button "Configure Widget" at bounding box center [490, 141] width 78 height 15
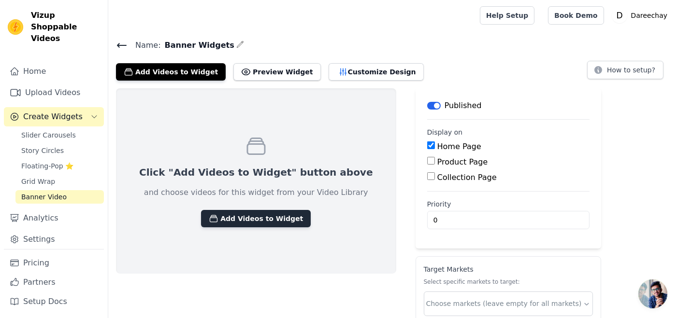
click at [247, 215] on button "Add Videos to Widget" at bounding box center [256, 218] width 110 height 17
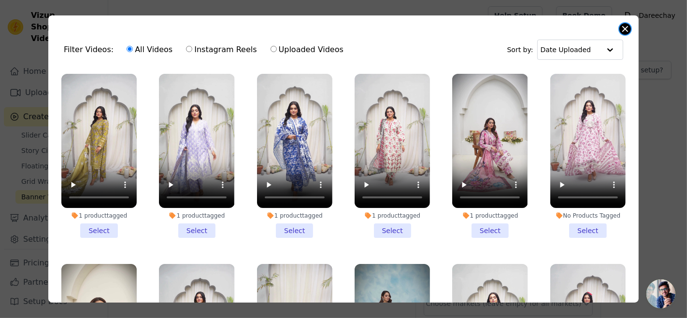
click at [623, 30] on button "Close modal" at bounding box center [626, 29] width 12 height 12
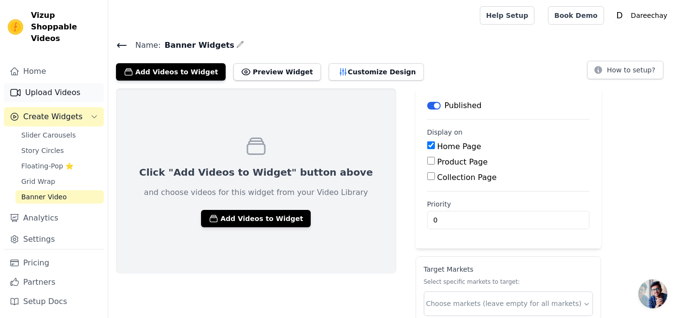
click at [30, 83] on link "Upload Videos" at bounding box center [54, 92] width 100 height 19
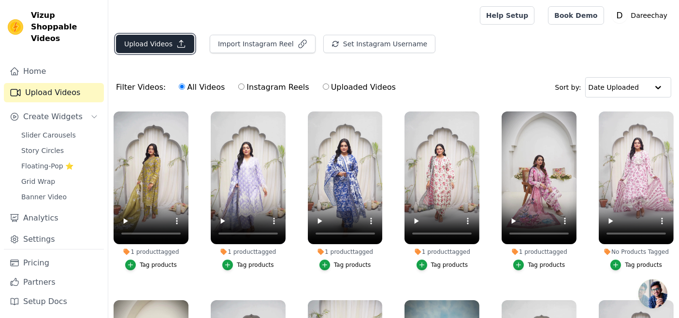
click at [170, 50] on button "Upload Videos" at bounding box center [155, 44] width 78 height 18
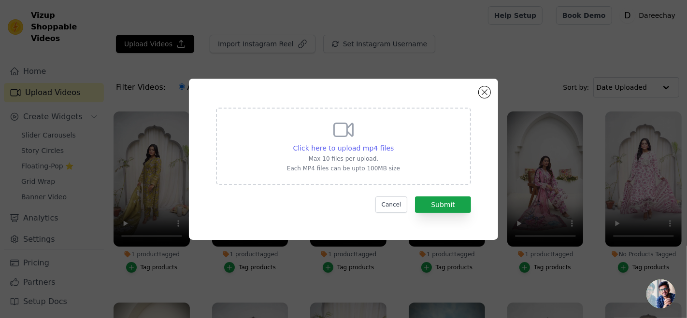
click at [324, 149] on span "Click here to upload mp4 files" at bounding box center [343, 148] width 101 height 8
click at [393, 144] on input "Click here to upload mp4 files Max 10 files per upload. Each MP4 files can be u…" at bounding box center [393, 143] width 0 height 0
click at [483, 92] on button "Close modal" at bounding box center [485, 93] width 12 height 12
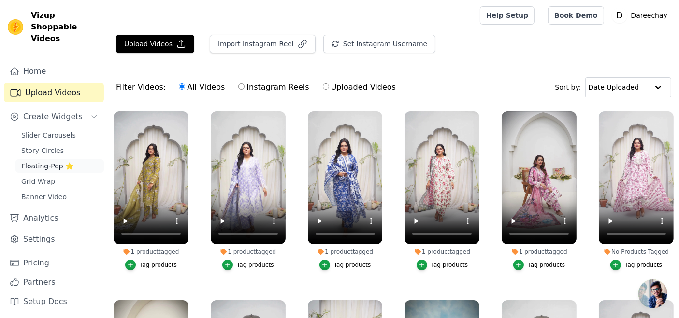
click at [55, 161] on span "Floating-Pop ⭐" at bounding box center [47, 166] width 52 height 10
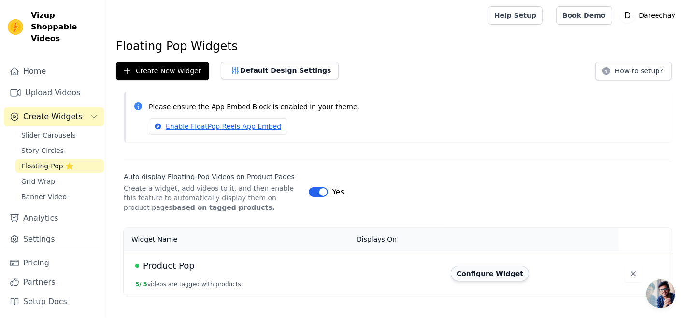
click at [468, 271] on button "Configure Widget" at bounding box center [490, 273] width 78 height 15
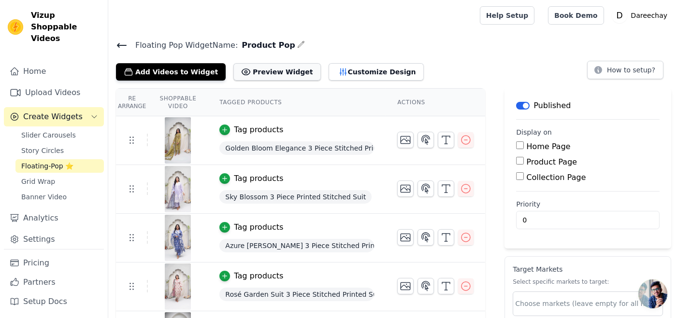
click at [256, 74] on button "Preview Widget" at bounding box center [276, 71] width 87 height 17
click at [248, 148] on span "Golden Bloom Elegance 3 Piece Stitched Printed Suit" at bounding box center [296, 149] width 155 height 14
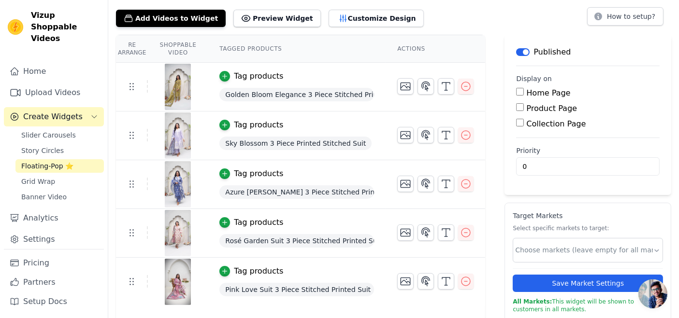
scroll to position [55, 0]
